Goal: Task Accomplishment & Management: Use online tool/utility

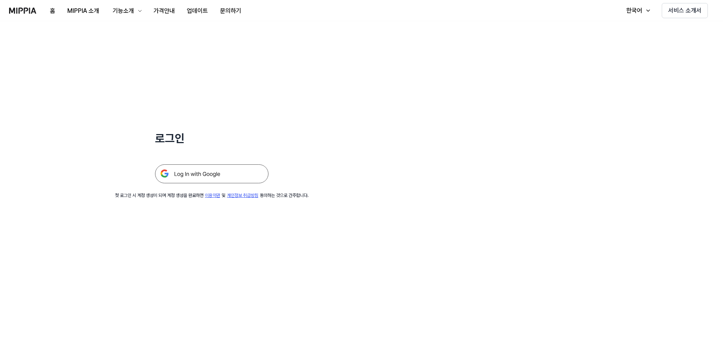
click at [197, 174] on img at bounding box center [211, 173] width 113 height 19
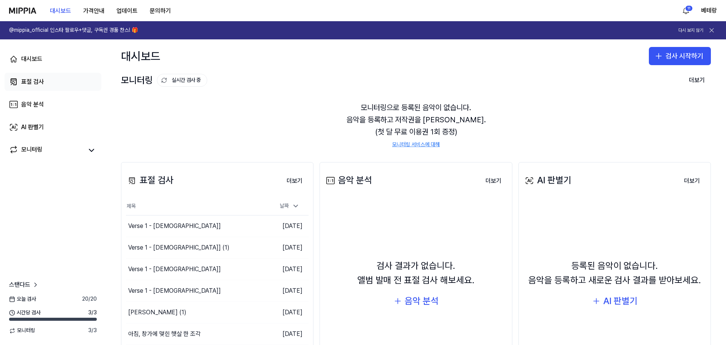
click at [40, 79] on div "표절 검사" at bounding box center [32, 81] width 23 height 9
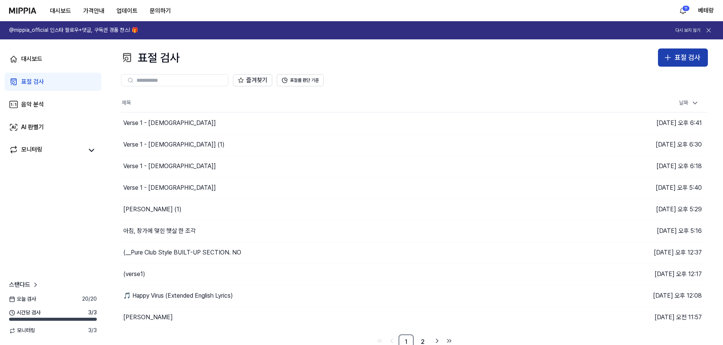
click at [667, 59] on icon "button" at bounding box center [667, 57] width 9 height 9
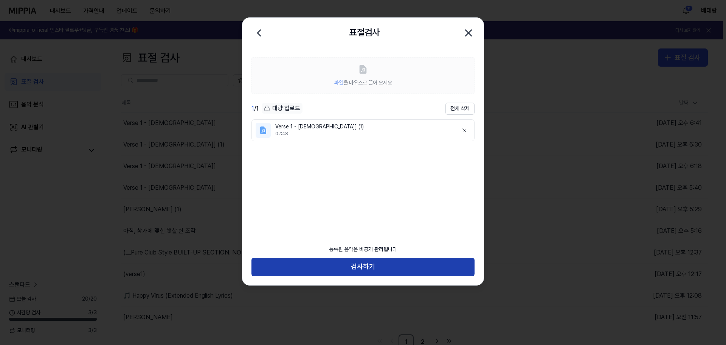
click at [360, 266] on button "검사하기" at bounding box center [362, 267] width 223 height 18
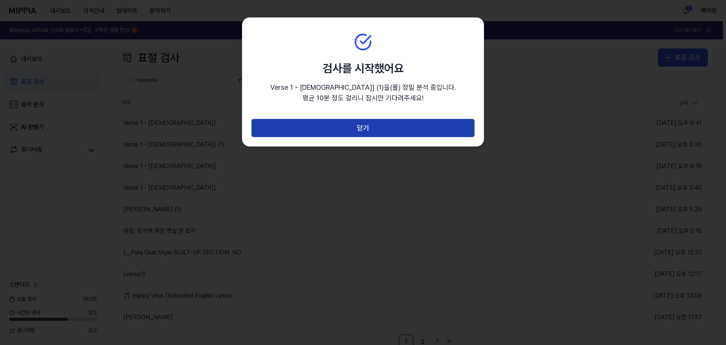
click at [363, 129] on button "닫기" at bounding box center [362, 128] width 223 height 18
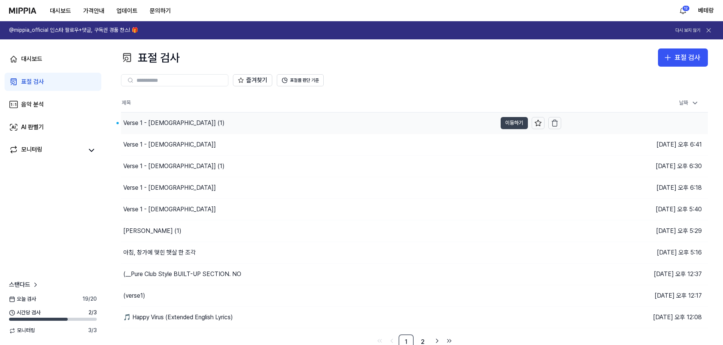
click at [509, 124] on button "이동하기" at bounding box center [514, 123] width 27 height 12
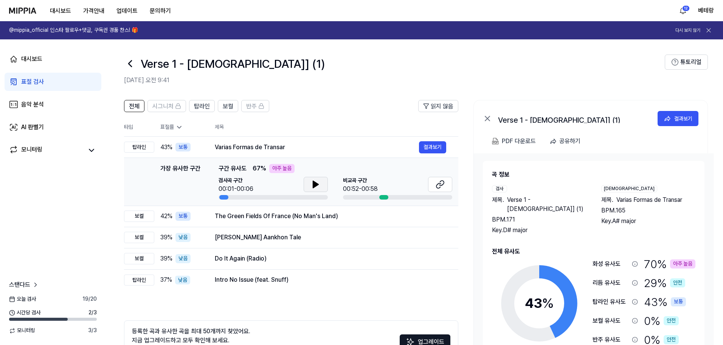
click at [313, 185] on icon at bounding box center [315, 184] width 5 height 7
click at [440, 182] on icon at bounding box center [441, 182] width 5 height 5
click at [20, 82] on link "표절 검사" at bounding box center [53, 82] width 97 height 18
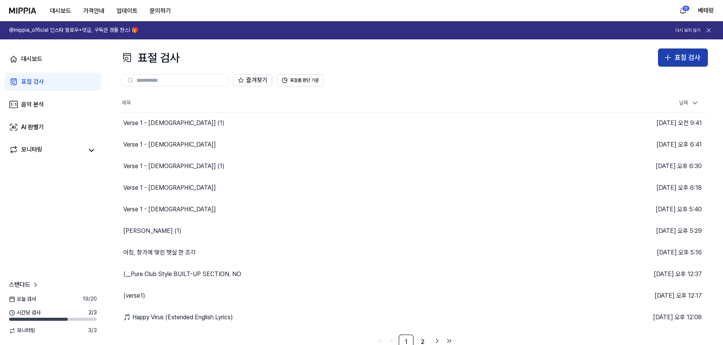
click at [668, 61] on icon "button" at bounding box center [667, 57] width 9 height 9
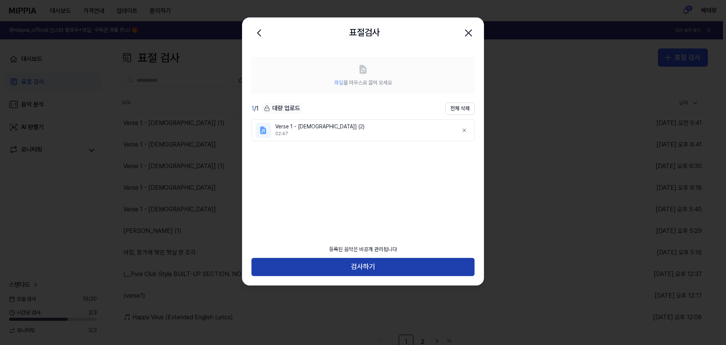
click at [366, 262] on button "검사하기" at bounding box center [362, 267] width 223 height 18
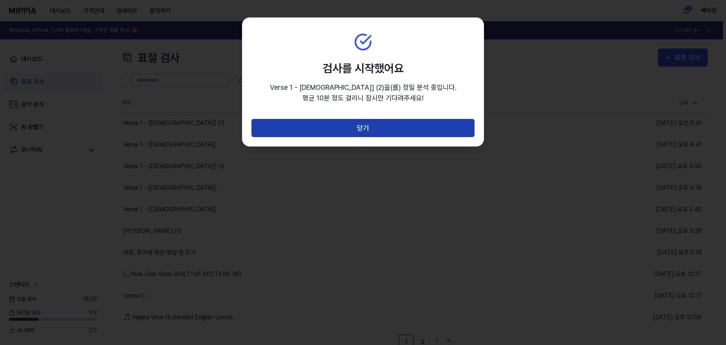
click at [366, 128] on button "닫기" at bounding box center [362, 128] width 223 height 18
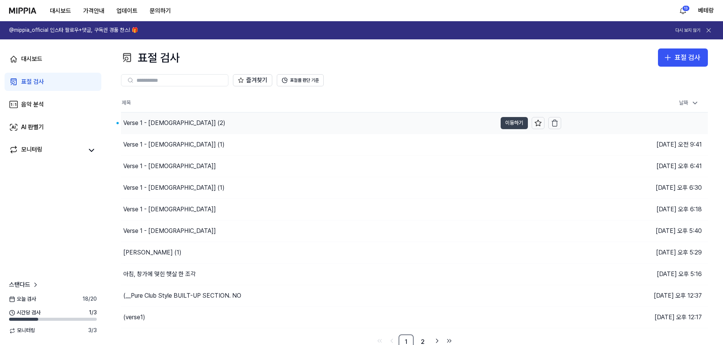
click at [510, 124] on button "이동하기" at bounding box center [514, 123] width 27 height 12
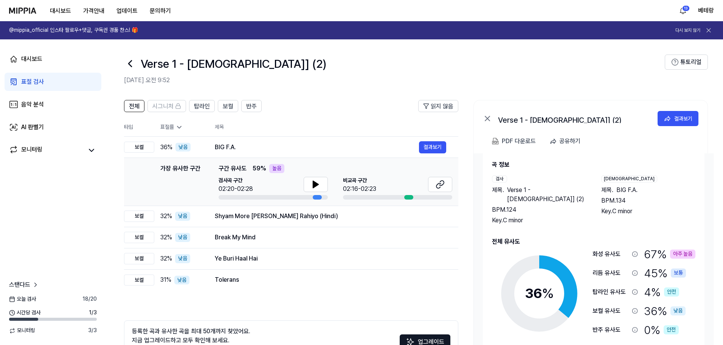
scroll to position [12, 0]
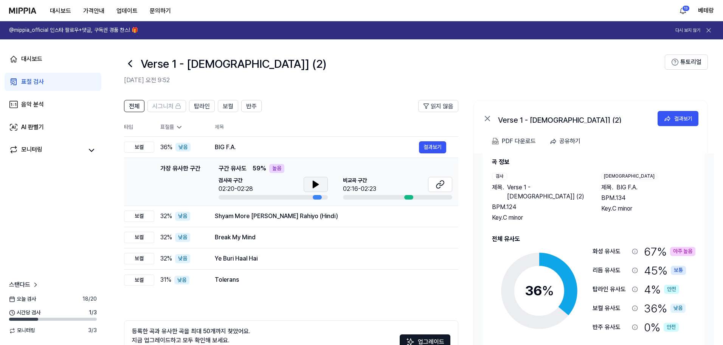
click at [313, 186] on icon at bounding box center [315, 184] width 5 height 7
click at [34, 83] on div "표절 검사" at bounding box center [32, 81] width 23 height 9
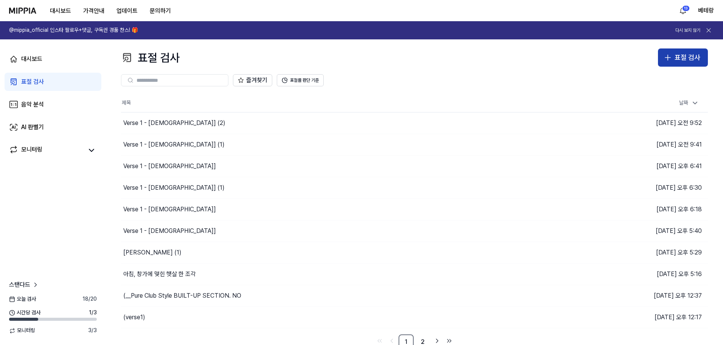
click at [669, 58] on icon "button" at bounding box center [667, 57] width 9 height 9
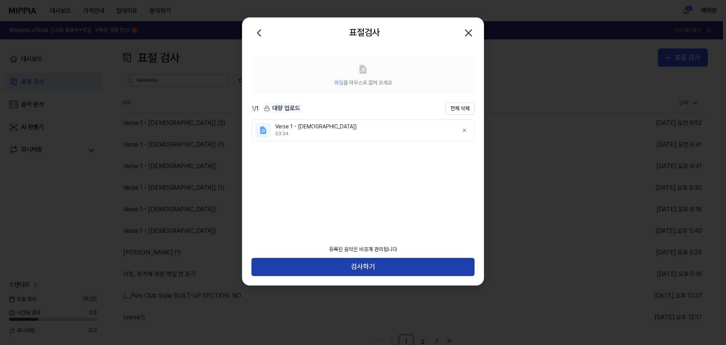
click at [365, 263] on button "검사하기" at bounding box center [362, 267] width 223 height 18
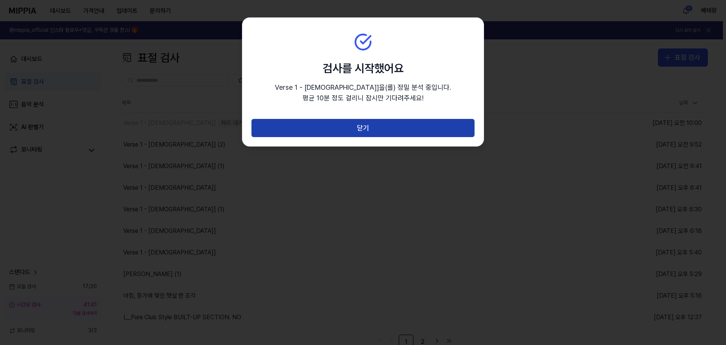
click at [364, 129] on button "닫기" at bounding box center [362, 128] width 223 height 18
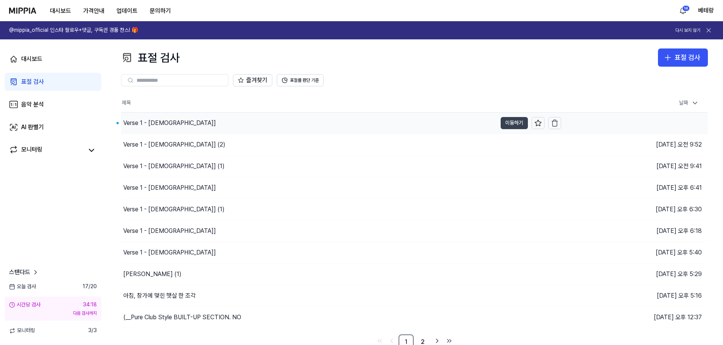
click at [511, 125] on button "이동하기" at bounding box center [514, 123] width 27 height 12
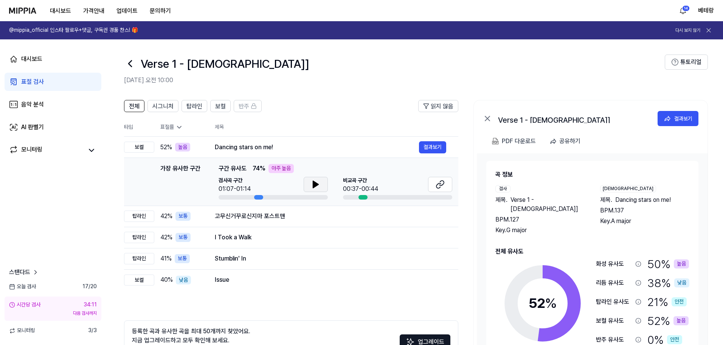
click at [316, 181] on icon at bounding box center [315, 184] width 9 height 9
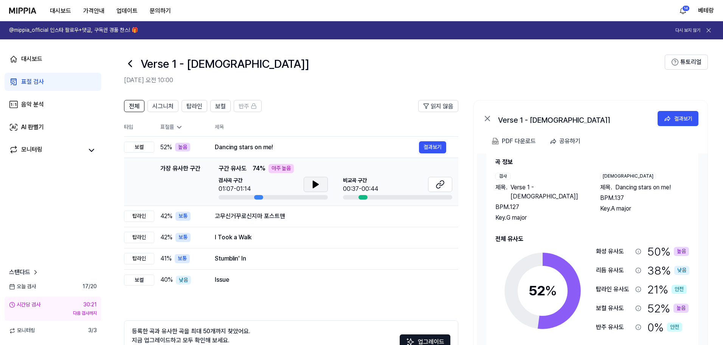
click at [38, 83] on div "표절 검사" at bounding box center [32, 81] width 23 height 9
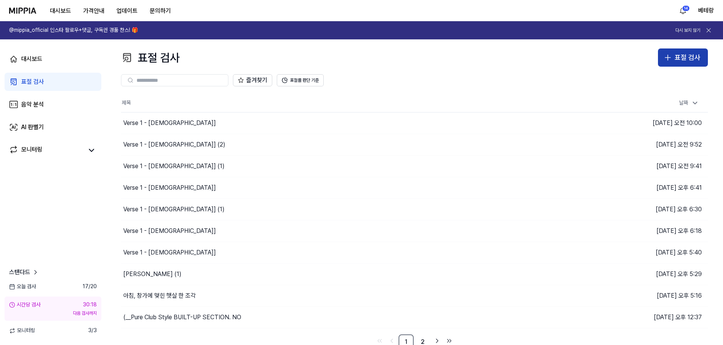
click at [667, 56] on icon "button" at bounding box center [667, 57] width 9 height 9
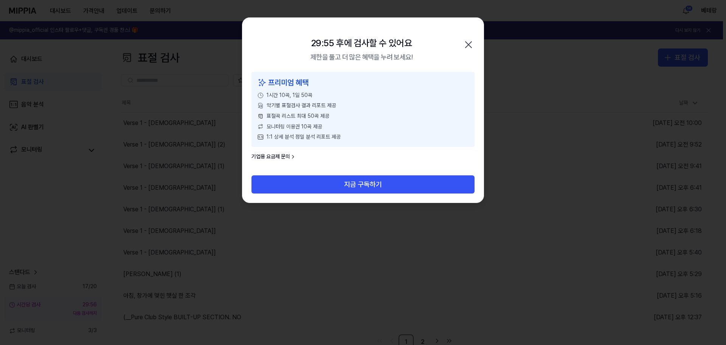
click at [472, 44] on icon "button" at bounding box center [468, 45] width 12 height 12
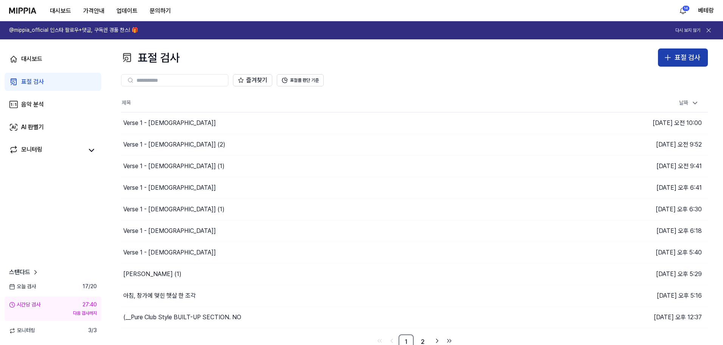
click at [669, 57] on icon "button" at bounding box center [667, 57] width 9 height 9
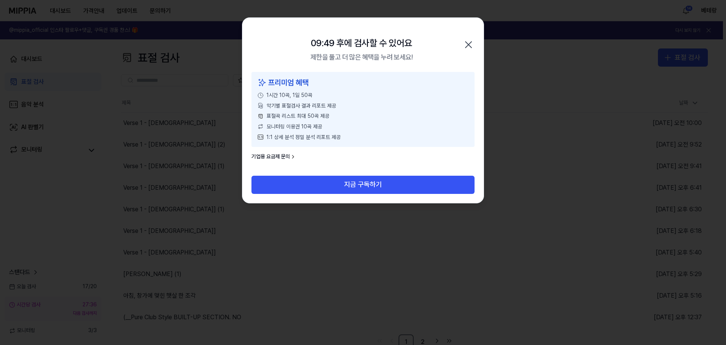
click at [465, 45] on icon "button" at bounding box center [468, 45] width 12 height 12
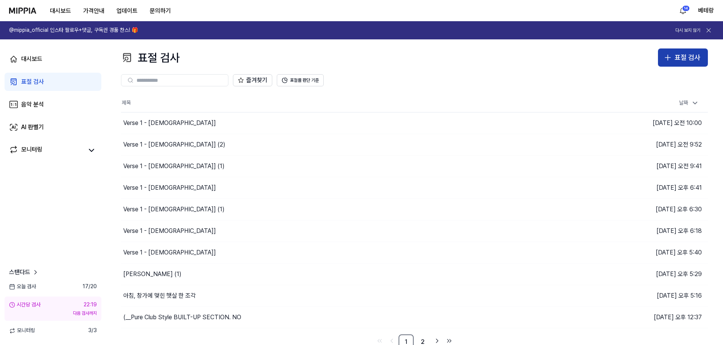
click at [668, 59] on icon "button" at bounding box center [668, 57] width 0 height 5
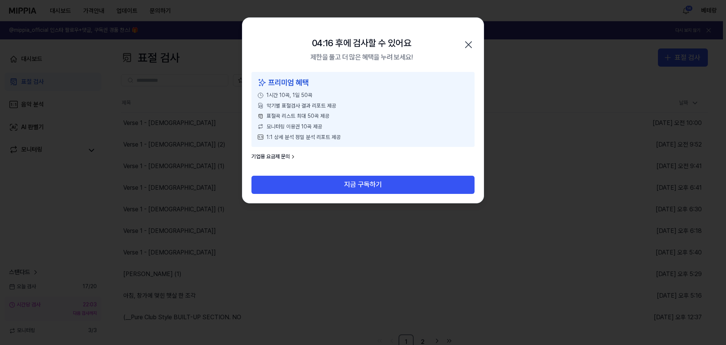
click at [469, 45] on icon "button" at bounding box center [469, 45] width 6 height 6
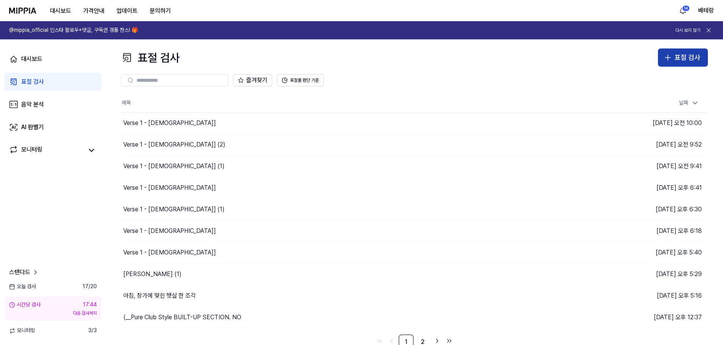
click at [670, 59] on icon "button" at bounding box center [667, 57] width 9 height 9
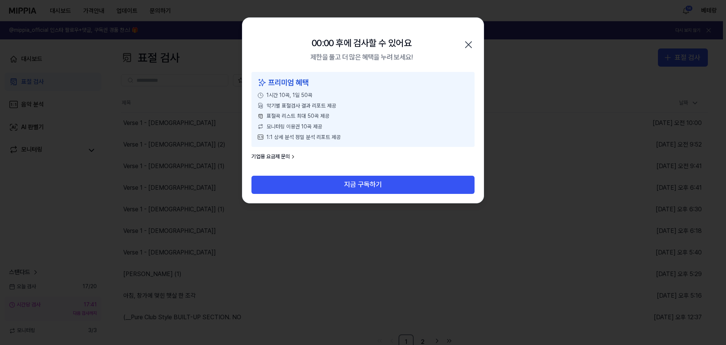
click at [469, 42] on icon "button" at bounding box center [468, 45] width 12 height 12
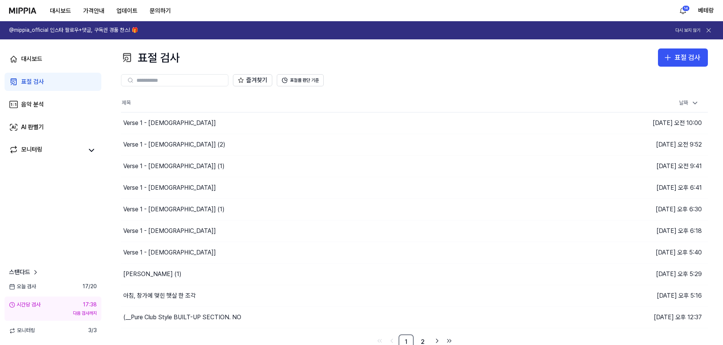
click at [30, 81] on div "표절 검사" at bounding box center [32, 81] width 23 height 9
click at [668, 60] on icon "button" at bounding box center [667, 57] width 9 height 9
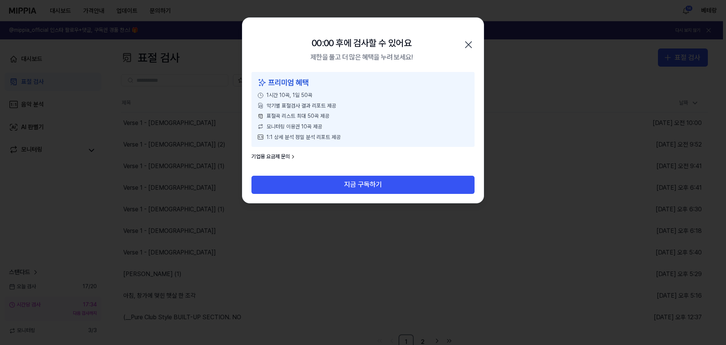
click at [469, 44] on icon "button" at bounding box center [469, 45] width 6 height 6
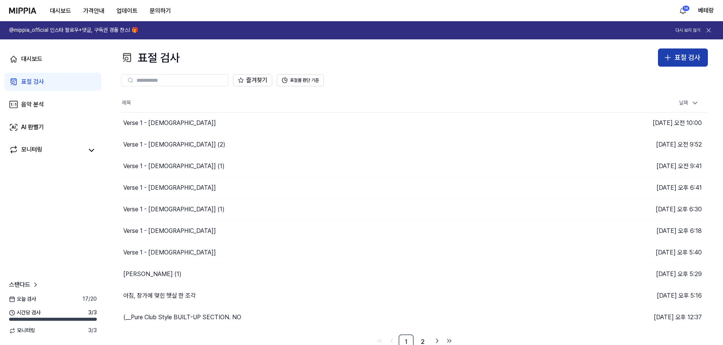
click at [670, 59] on icon "button" at bounding box center [667, 57] width 9 height 9
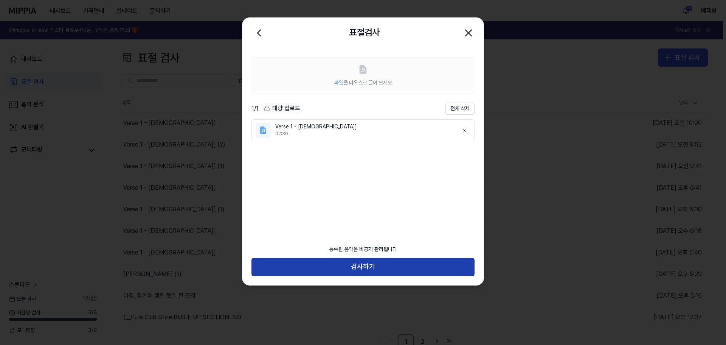
click at [365, 268] on button "검사하기" at bounding box center [362, 267] width 223 height 18
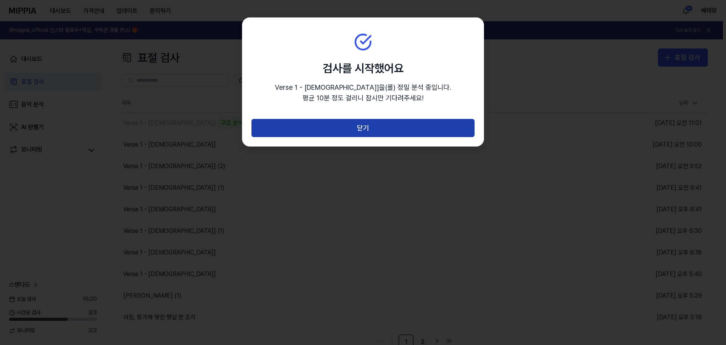
click at [360, 124] on button "닫기" at bounding box center [362, 128] width 223 height 18
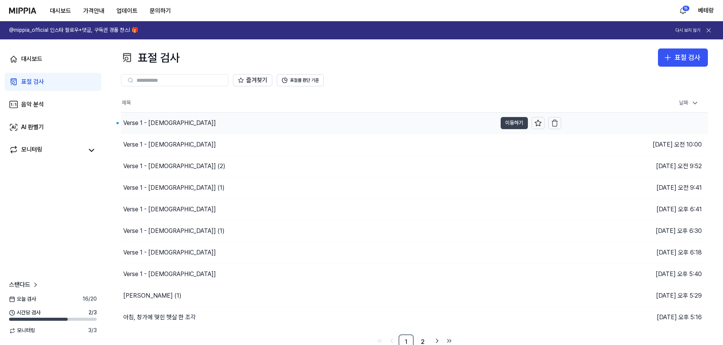
click at [513, 122] on button "이동하기" at bounding box center [514, 123] width 27 height 12
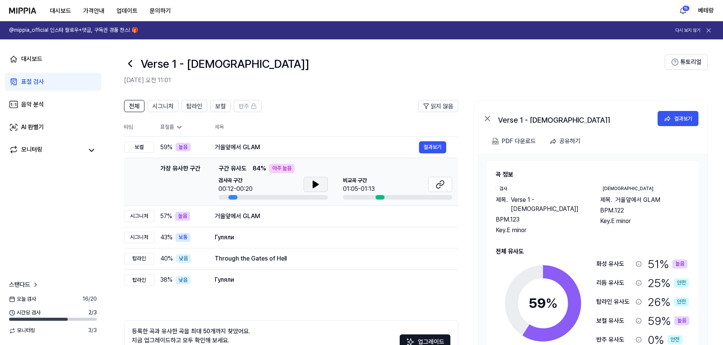
click at [318, 186] on icon at bounding box center [315, 184] width 9 height 9
click at [315, 183] on icon at bounding box center [314, 184] width 2 height 6
click at [30, 82] on div "표절 검사" at bounding box center [32, 81] width 23 height 9
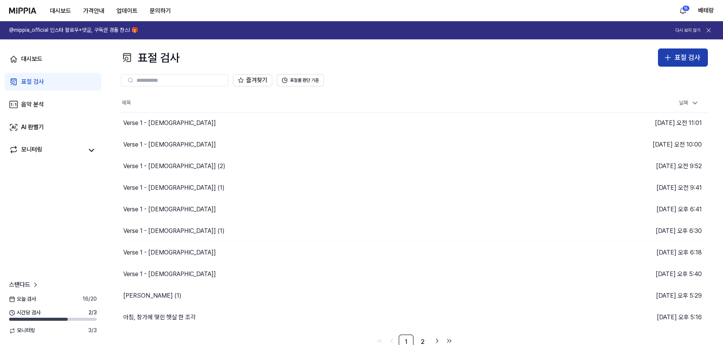
click at [681, 57] on div "표절 검사" at bounding box center [688, 57] width 26 height 11
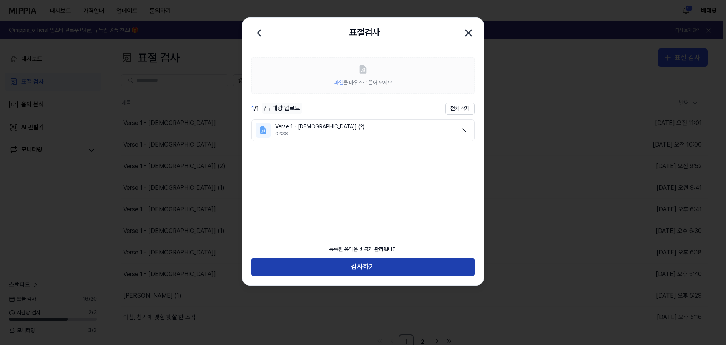
click at [357, 267] on button "검사하기" at bounding box center [362, 267] width 223 height 18
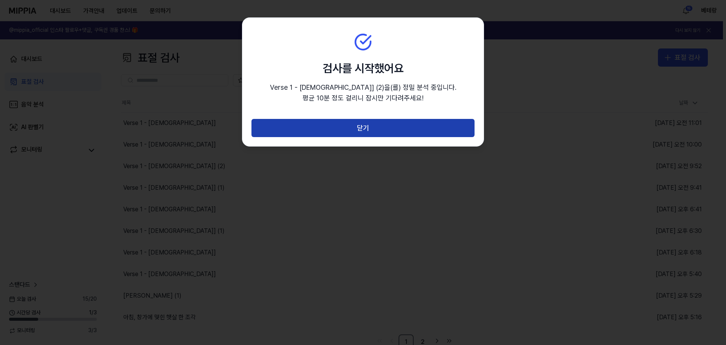
click at [361, 124] on button "닫기" at bounding box center [362, 128] width 223 height 18
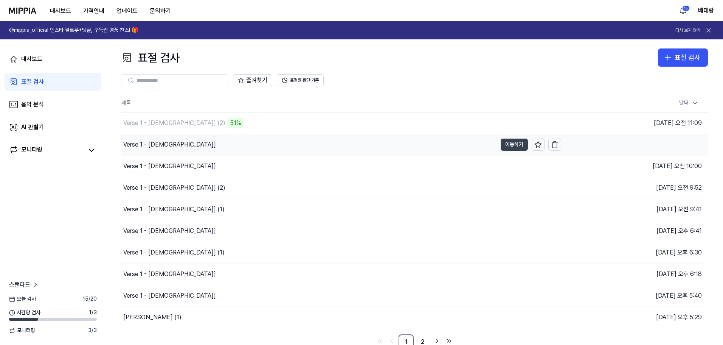
click at [521, 146] on button "이동하기" at bounding box center [514, 144] width 27 height 12
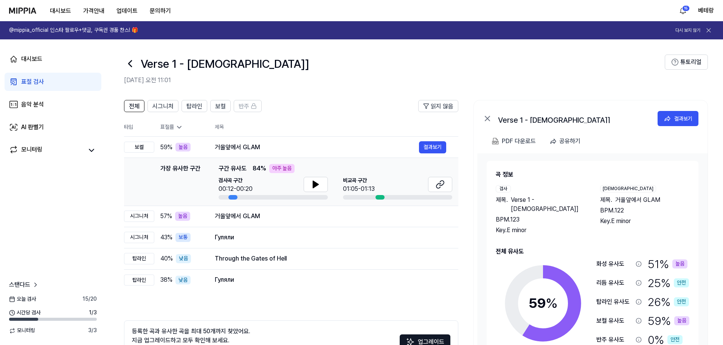
click at [28, 81] on div "표절 검사" at bounding box center [32, 81] width 23 height 9
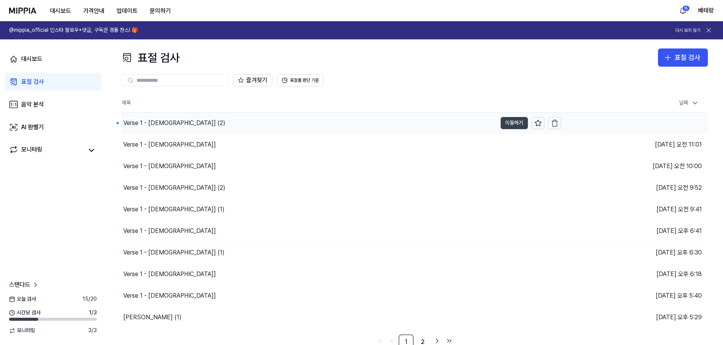
click at [512, 122] on button "이동하기" at bounding box center [514, 123] width 27 height 12
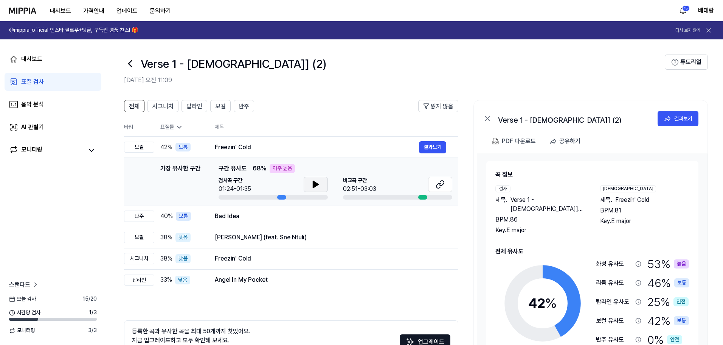
click at [317, 182] on icon at bounding box center [315, 184] width 9 height 9
click at [317, 182] on icon at bounding box center [318, 184] width 2 height 6
click at [34, 82] on div "표절 검사" at bounding box center [32, 81] width 23 height 9
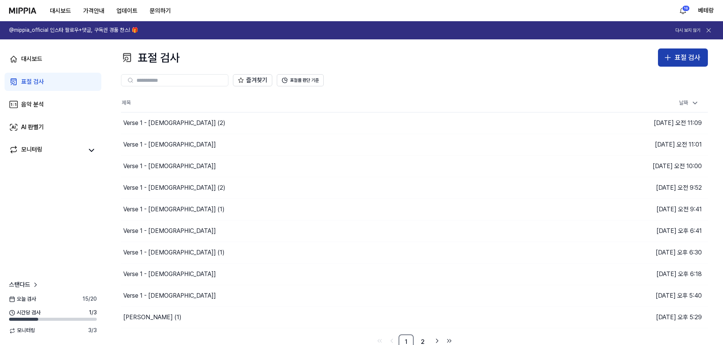
click at [668, 56] on icon "button" at bounding box center [667, 57] width 9 height 9
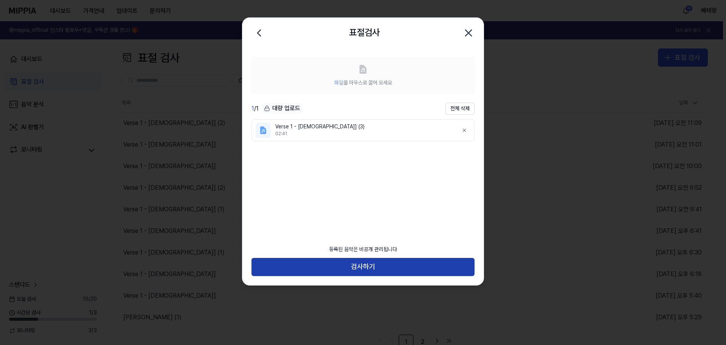
click at [360, 264] on button "검사하기" at bounding box center [362, 267] width 223 height 18
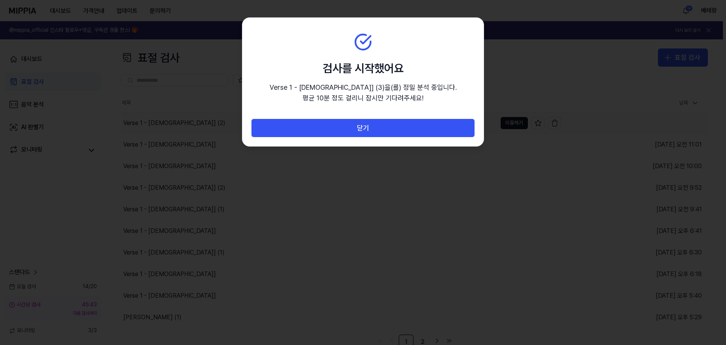
click at [357, 128] on button "닫기" at bounding box center [362, 128] width 223 height 18
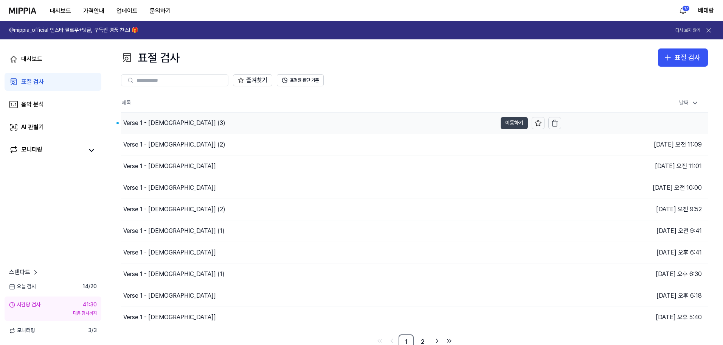
click at [510, 123] on button "이동하기" at bounding box center [514, 123] width 27 height 12
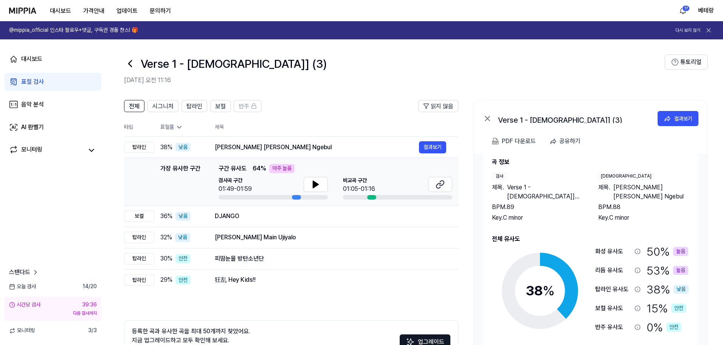
click at [27, 79] on div "표절 검사" at bounding box center [32, 81] width 23 height 9
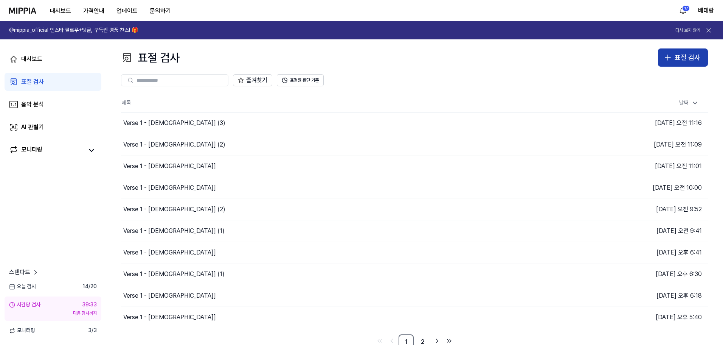
click at [683, 57] on div "표절 검사" at bounding box center [688, 57] width 26 height 11
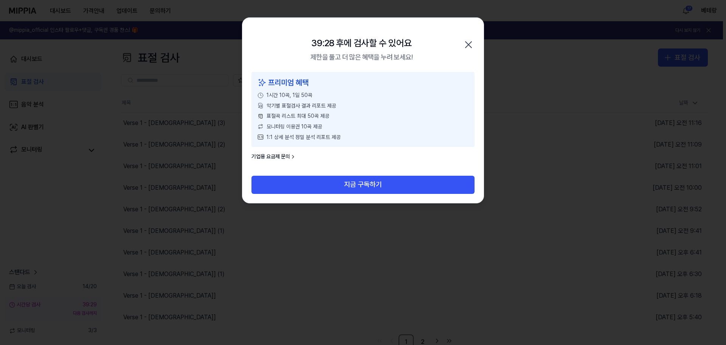
click at [469, 45] on icon "button" at bounding box center [469, 45] width 6 height 6
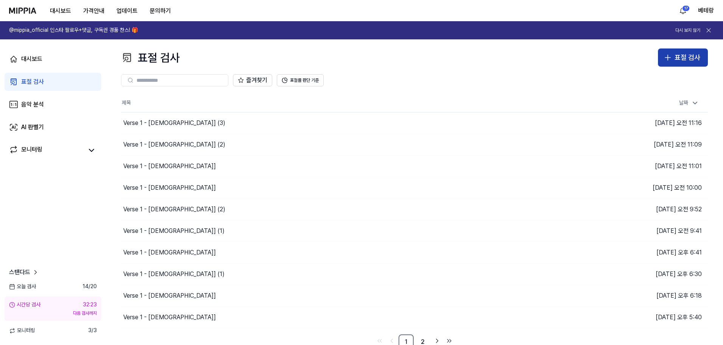
click at [667, 59] on icon "button" at bounding box center [667, 57] width 9 height 9
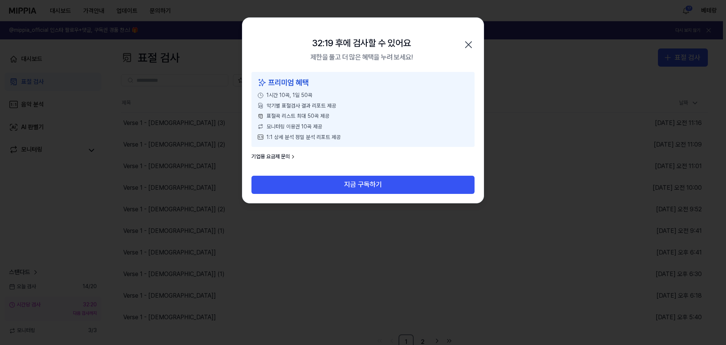
click at [471, 45] on icon "button" at bounding box center [468, 45] width 12 height 12
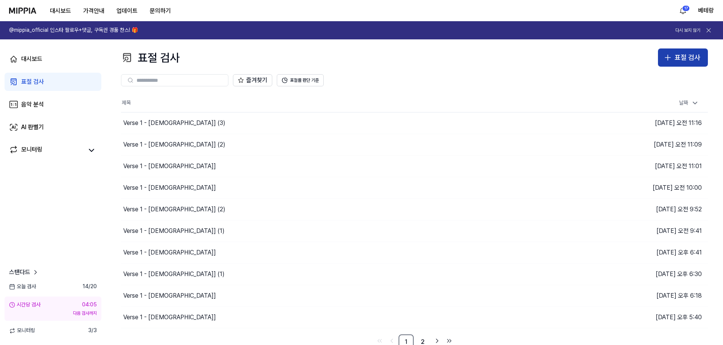
click at [667, 58] on icon "button" at bounding box center [667, 57] width 9 height 9
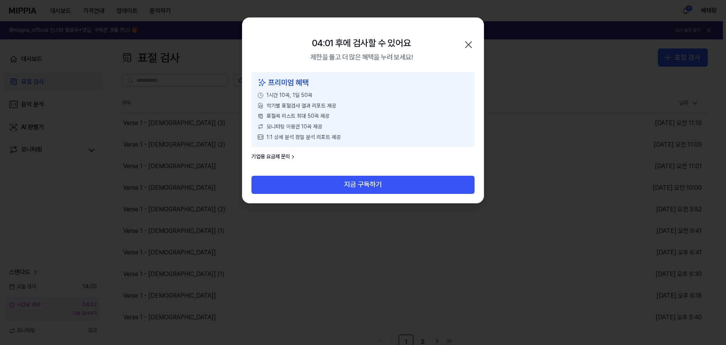
click at [469, 43] on icon "button" at bounding box center [468, 45] width 12 height 12
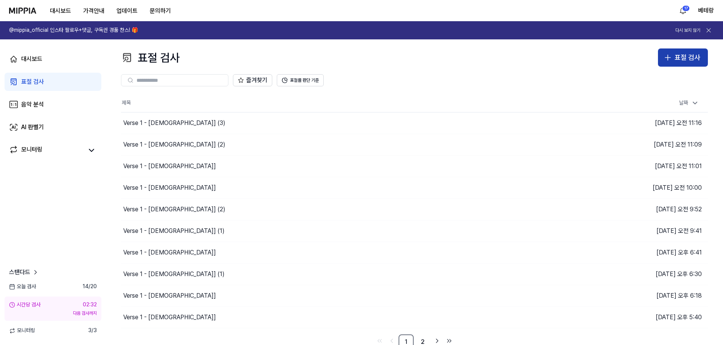
click at [667, 57] on icon "button" at bounding box center [667, 57] width 9 height 9
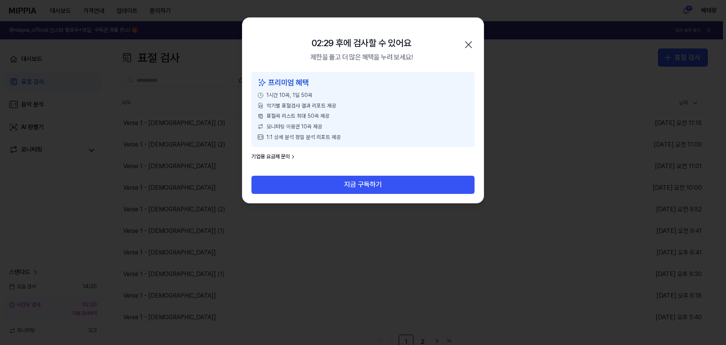
click at [469, 46] on icon "button" at bounding box center [468, 45] width 12 height 12
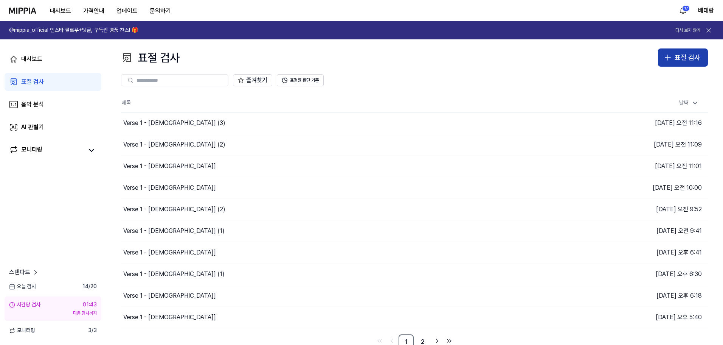
click at [667, 59] on icon "button" at bounding box center [667, 57] width 9 height 9
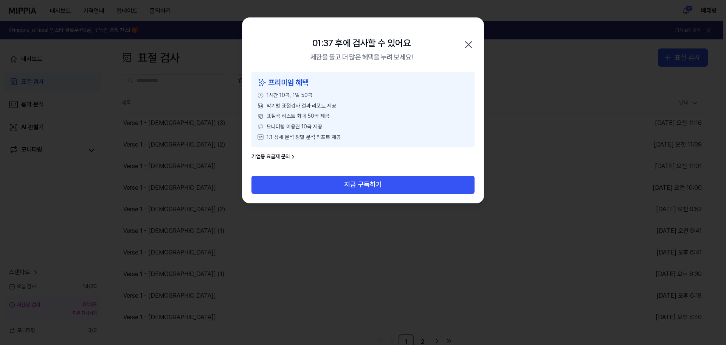
click at [468, 43] on icon "button" at bounding box center [468, 45] width 12 height 12
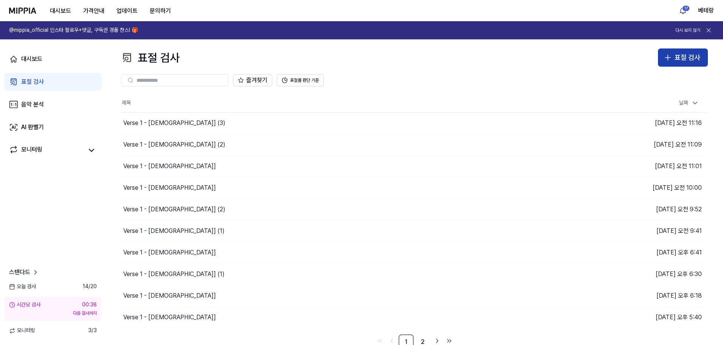
click at [668, 58] on icon "button" at bounding box center [668, 57] width 0 height 5
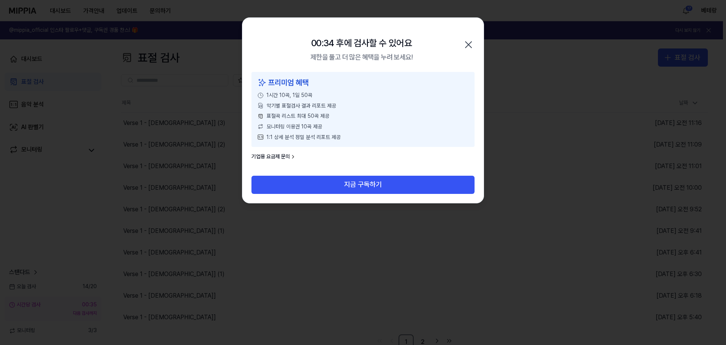
click at [469, 44] on icon "button" at bounding box center [469, 45] width 6 height 6
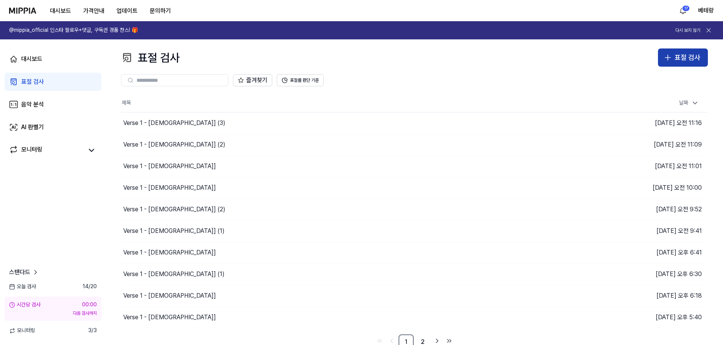
click at [668, 56] on icon "button" at bounding box center [668, 57] width 0 height 5
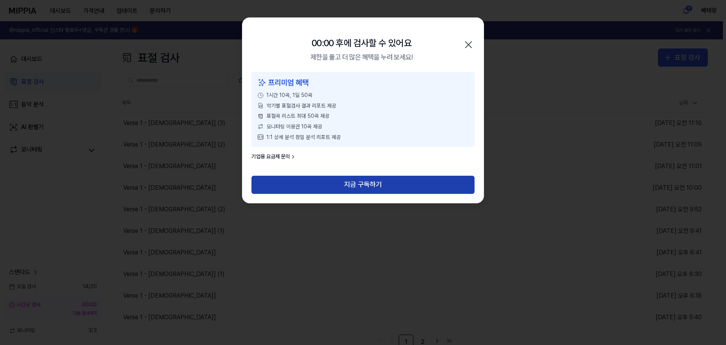
click at [362, 185] on button "지금 구독하기" at bounding box center [362, 184] width 223 height 18
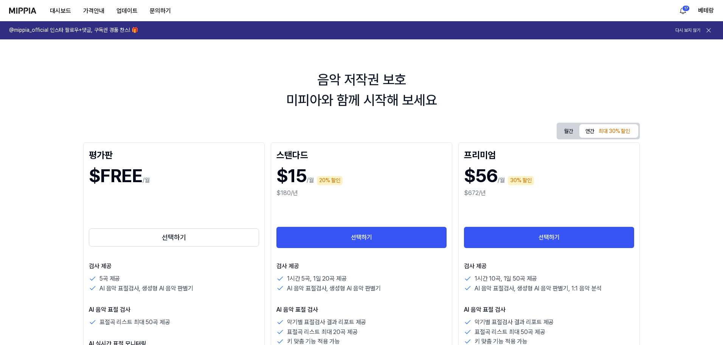
click at [709, 29] on icon at bounding box center [709, 30] width 8 height 8
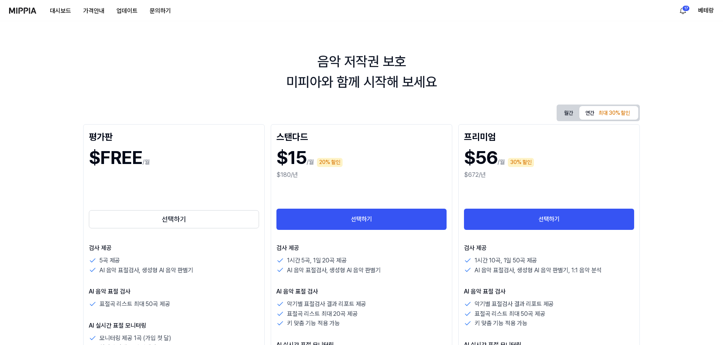
click at [26, 8] on img at bounding box center [22, 11] width 27 height 6
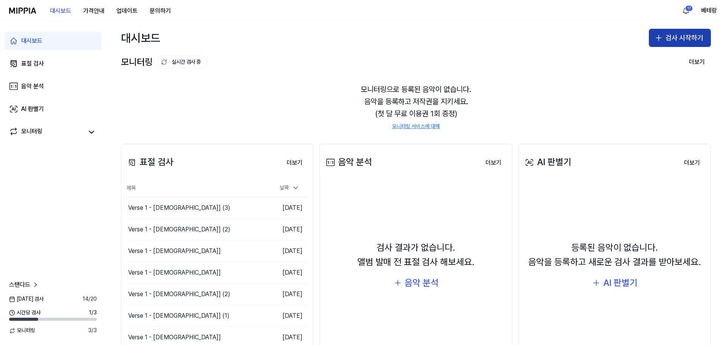
click at [687, 39] on button "검사 시작하기" at bounding box center [680, 38] width 62 height 18
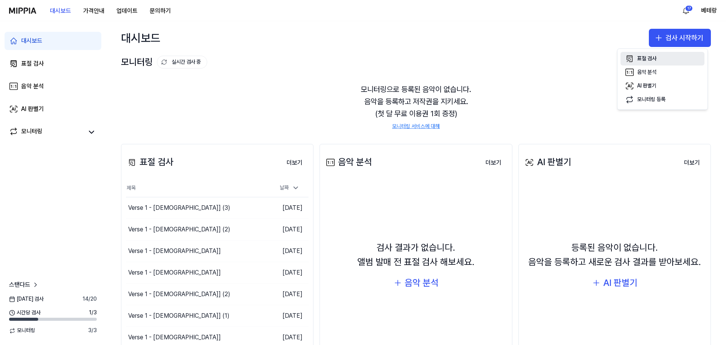
click at [651, 56] on div "표절 검사" at bounding box center [646, 59] width 19 height 8
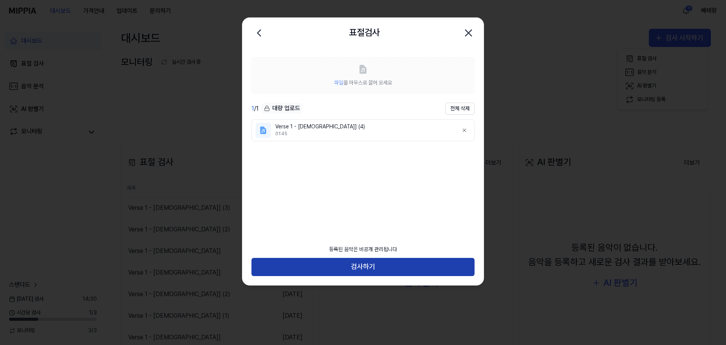
click at [361, 265] on button "검사하기" at bounding box center [362, 267] width 223 height 18
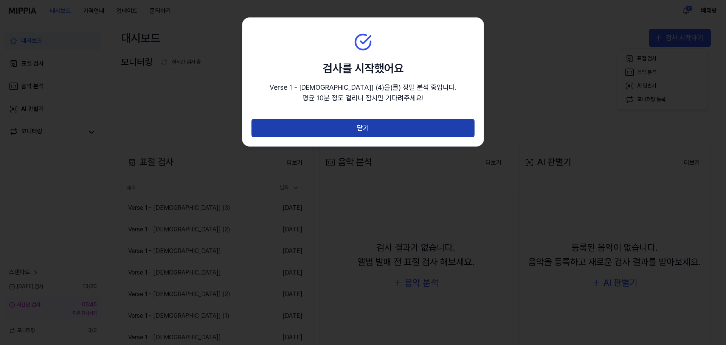
click at [362, 129] on button "닫기" at bounding box center [362, 128] width 223 height 18
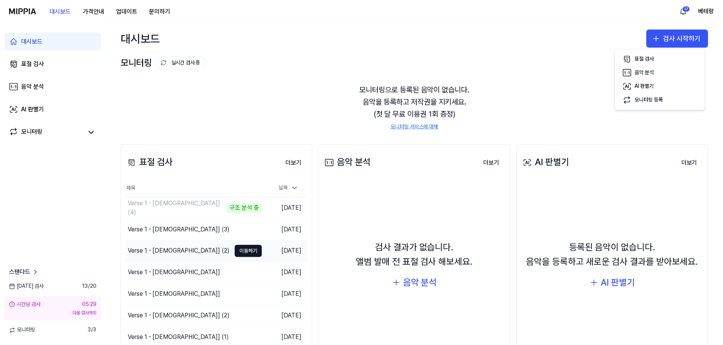
scroll to position [38, 0]
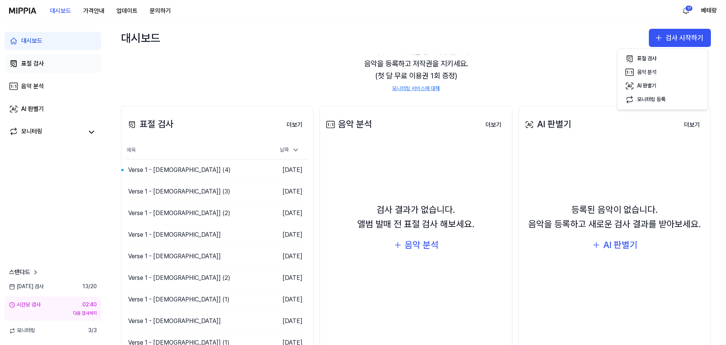
click at [32, 64] on div "표절 검사" at bounding box center [32, 63] width 23 height 9
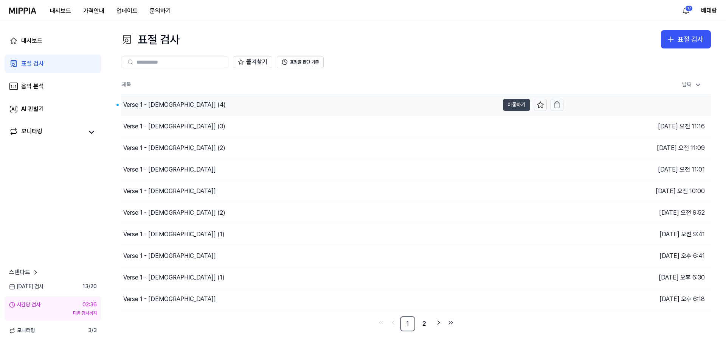
click at [515, 104] on button "이동하기" at bounding box center [516, 105] width 27 height 12
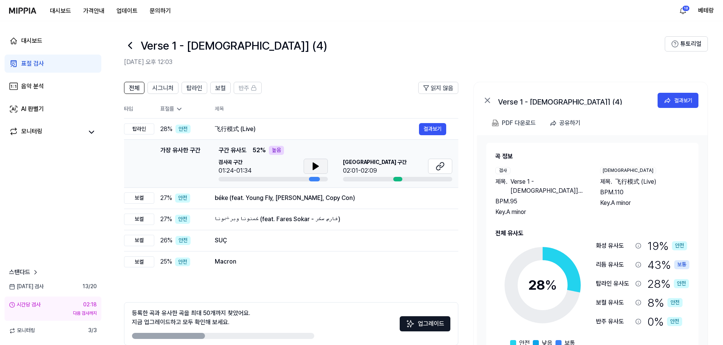
click at [312, 162] on icon at bounding box center [315, 165] width 9 height 9
click at [313, 163] on icon at bounding box center [315, 166] width 5 height 7
click at [313, 162] on icon at bounding box center [315, 165] width 9 height 9
click at [34, 61] on div "표절 검사" at bounding box center [32, 63] width 23 height 9
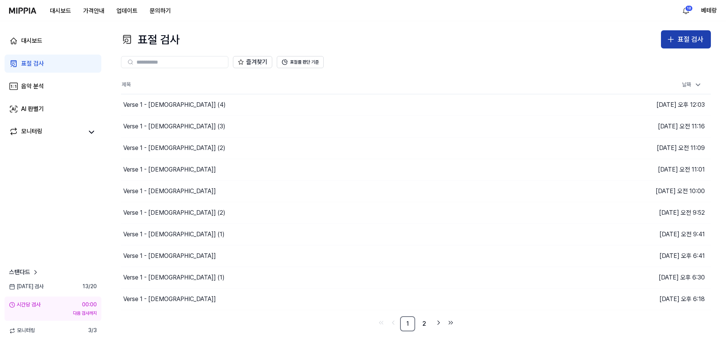
click at [671, 38] on icon "button" at bounding box center [671, 39] width 0 height 5
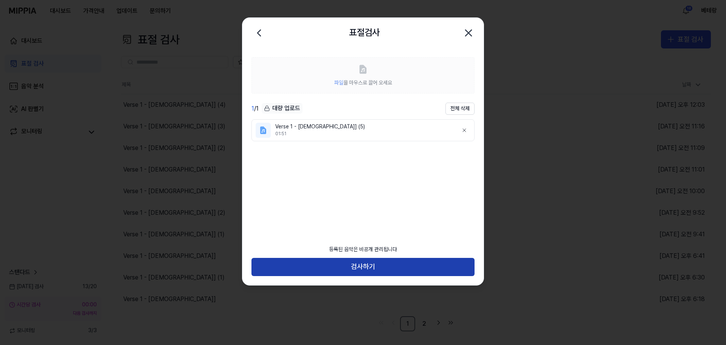
click at [360, 269] on button "검사하기" at bounding box center [362, 267] width 223 height 18
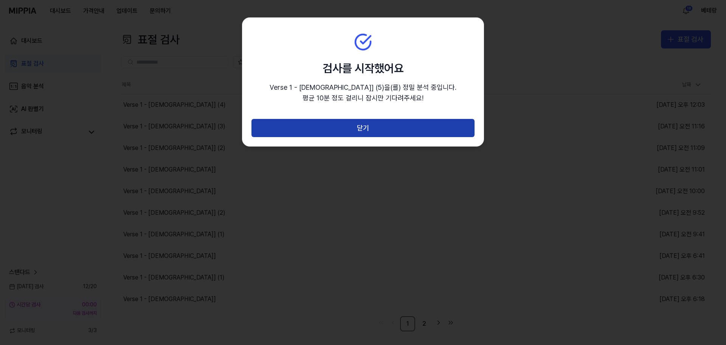
click at [361, 129] on button "닫기" at bounding box center [362, 128] width 223 height 18
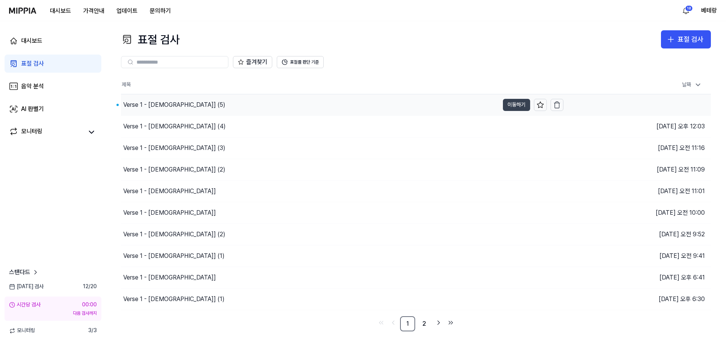
click at [517, 105] on button "이동하기" at bounding box center [516, 105] width 27 height 12
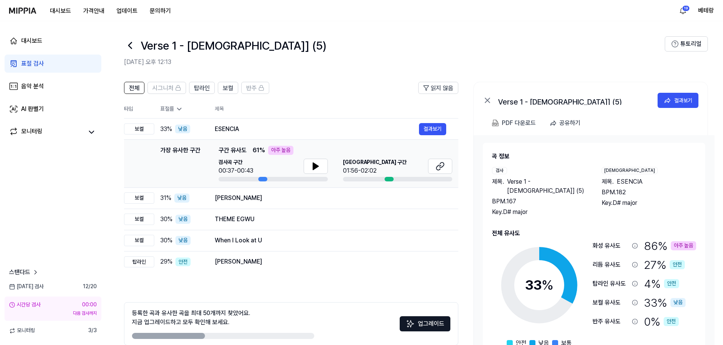
click at [25, 62] on div "표절 검사" at bounding box center [32, 63] width 23 height 9
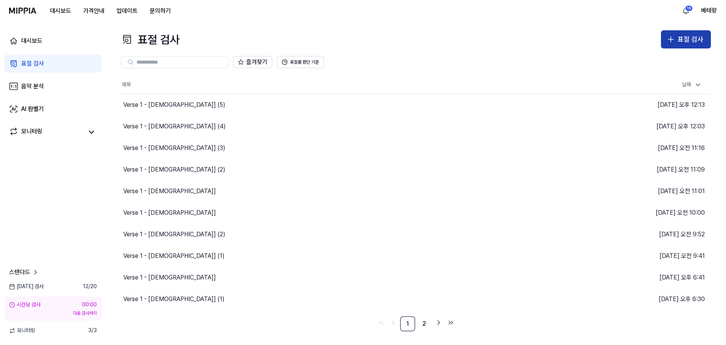
click at [671, 39] on icon "button" at bounding box center [671, 39] width 0 height 5
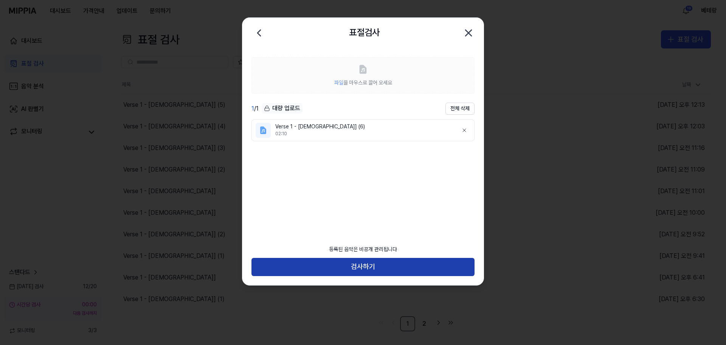
click at [368, 269] on button "검사하기" at bounding box center [362, 267] width 223 height 18
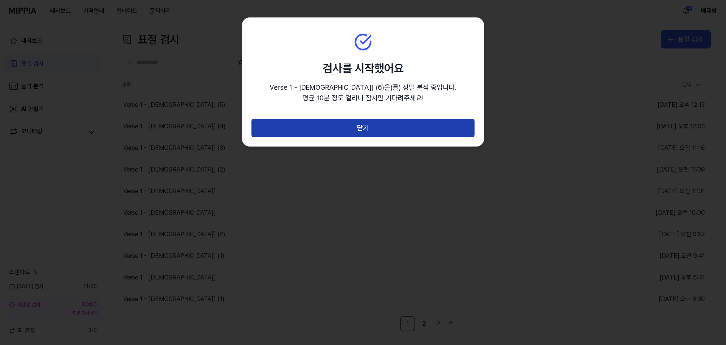
click at [363, 131] on button "닫기" at bounding box center [362, 128] width 223 height 18
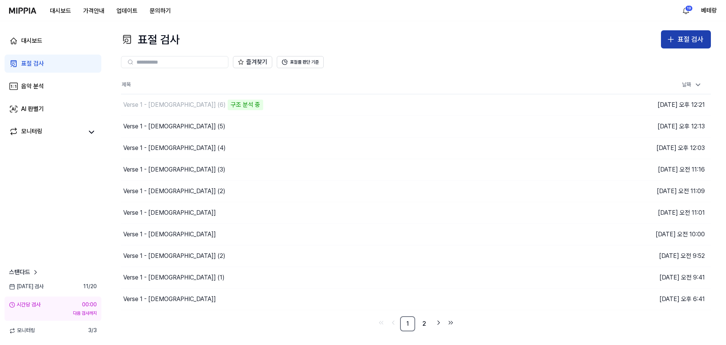
click at [671, 39] on icon "button" at bounding box center [670, 39] width 9 height 9
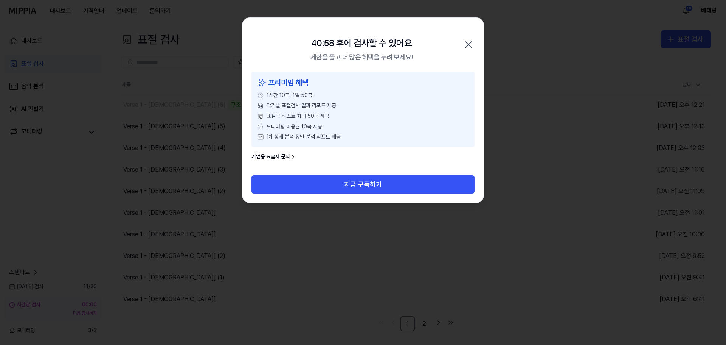
click at [469, 43] on icon "button" at bounding box center [469, 45] width 6 height 6
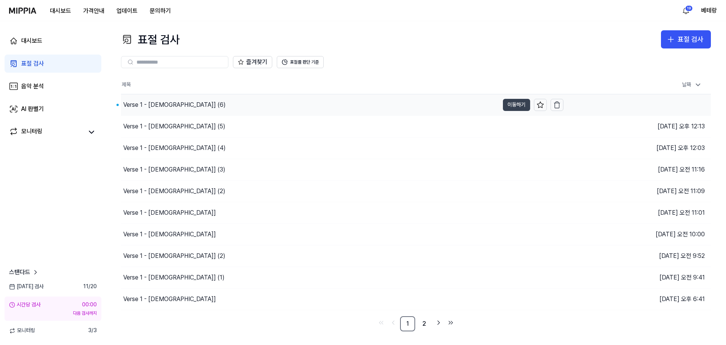
click at [519, 105] on button "이동하기" at bounding box center [516, 105] width 27 height 12
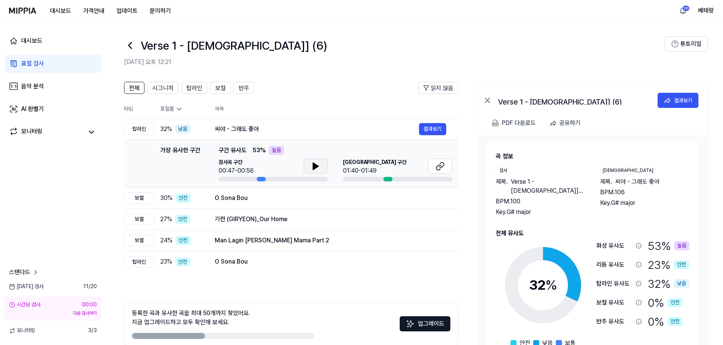
click at [315, 167] on icon at bounding box center [315, 166] width 5 height 7
